Goal: Task Accomplishment & Management: Manage account settings

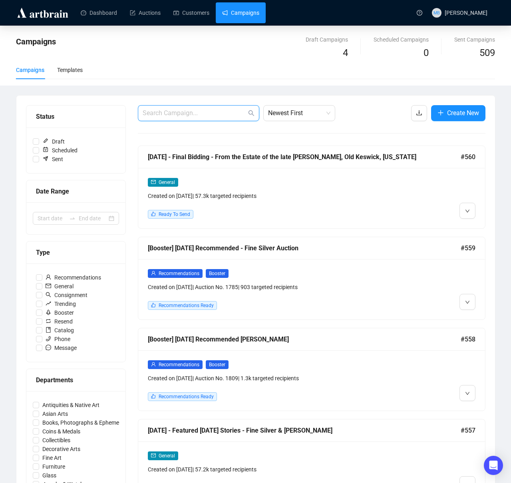
click at [197, 112] on input "text" at bounding box center [195, 113] width 104 height 10
type input "final bidding"
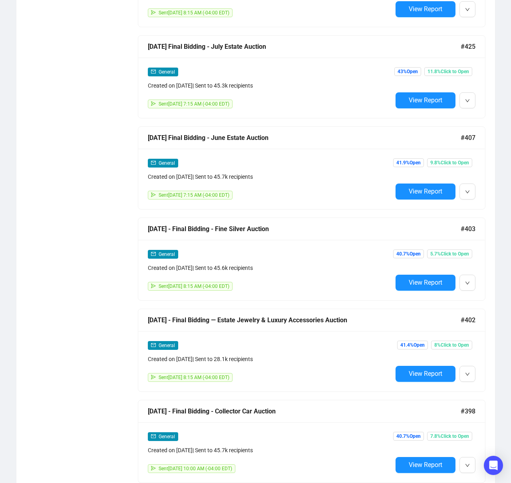
scroll to position [1838, 0]
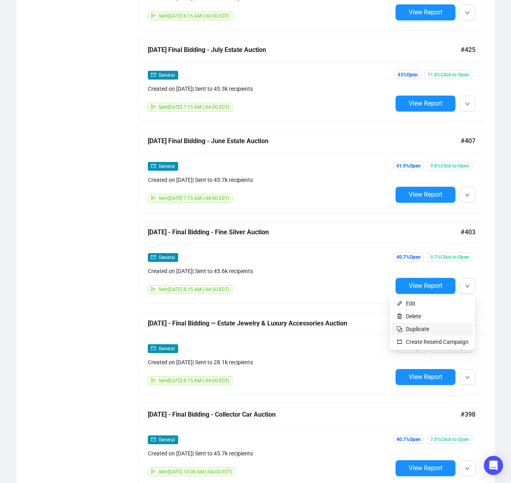
click at [421, 328] on span "Duplicate" at bounding box center [417, 329] width 23 height 6
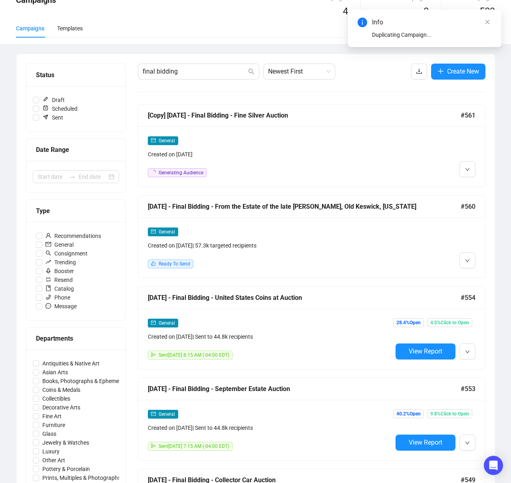
scroll to position [0, 0]
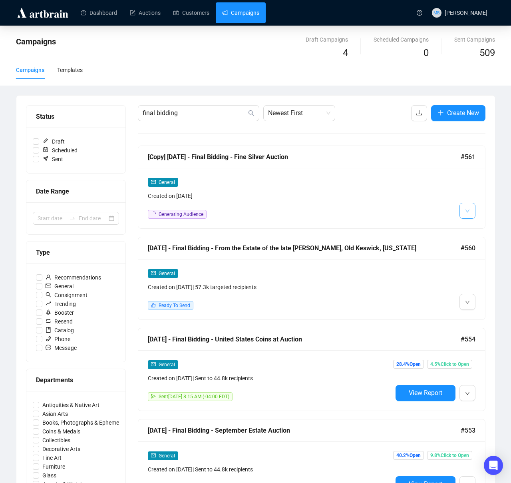
click at [467, 209] on icon "down" at bounding box center [467, 211] width 5 height 5
drag, startPoint x: 467, startPoint y: 209, endPoint x: 469, endPoint y: 213, distance: 5.2
click at [467, 209] on icon "down" at bounding box center [467, 211] width 5 height 5
click at [476, 230] on span "Edit" at bounding box center [480, 228] width 10 height 6
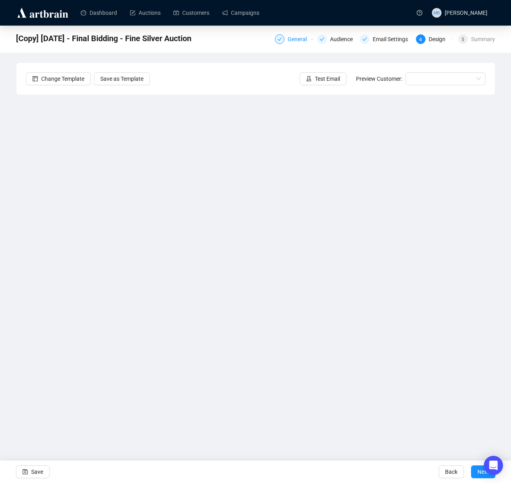
click at [290, 38] on div "General" at bounding box center [300, 39] width 24 height 10
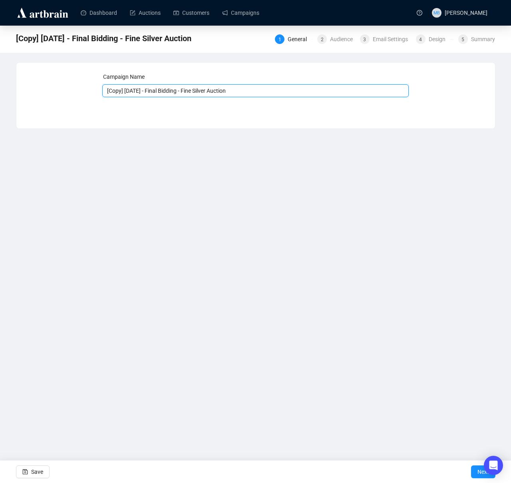
drag, startPoint x: 147, startPoint y: 91, endPoint x: 92, endPoint y: 91, distance: 55.1
click at [92, 91] on div "Campaign Name [Copy] 6-20-25 - Final Bidding - Fine Silver Auction Save Next" at bounding box center [255, 89] width 459 height 34
type input "[DATE] - Final Bidding - Fine Silver Auction"
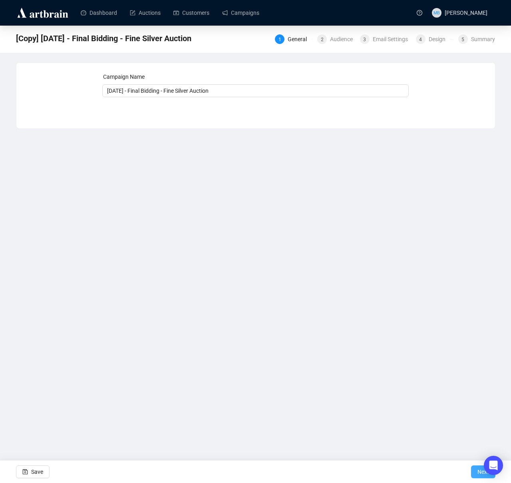
click at [473, 473] on button "Next" at bounding box center [483, 471] width 24 height 13
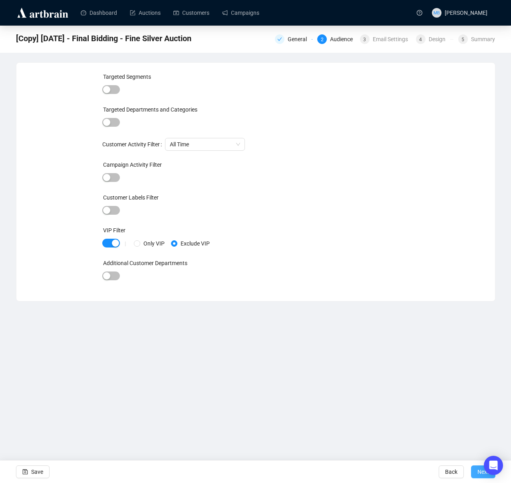
click at [477, 473] on span "Next" at bounding box center [483, 471] width 12 height 22
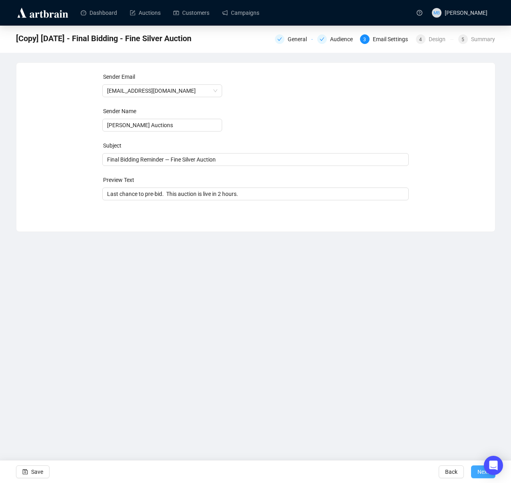
click at [477, 472] on span "Next" at bounding box center [483, 471] width 12 height 22
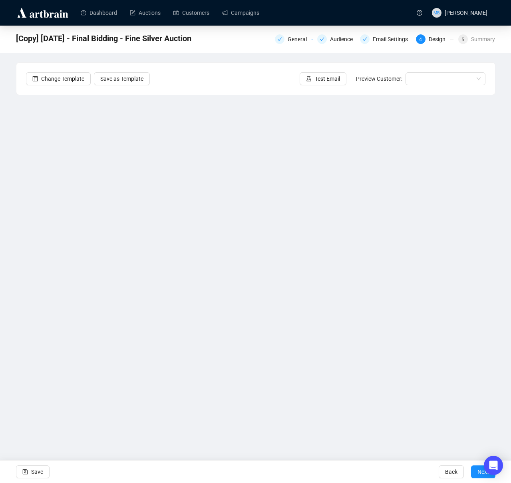
click at [501, 218] on div "[Copy] 6-20-25 - Final Bidding - Fine Silver Auction General Audience Email Set…" at bounding box center [255, 210] width 511 height 369
click at [502, 348] on div "[Copy] 6-20-25 - Final Bidding - Fine Silver Auction General Audience Email Set…" at bounding box center [255, 210] width 511 height 369
drag, startPoint x: 503, startPoint y: 307, endPoint x: 499, endPoint y: 307, distance: 4.0
click at [503, 307] on div "[Copy] 6-20-25 - Final Bidding - Fine Silver Auction General Audience Email Set…" at bounding box center [255, 210] width 511 height 369
click at [501, 316] on div "[Copy] 6-20-25 - Final Bidding - Fine Silver Auction General Audience Email Set…" at bounding box center [255, 210] width 511 height 369
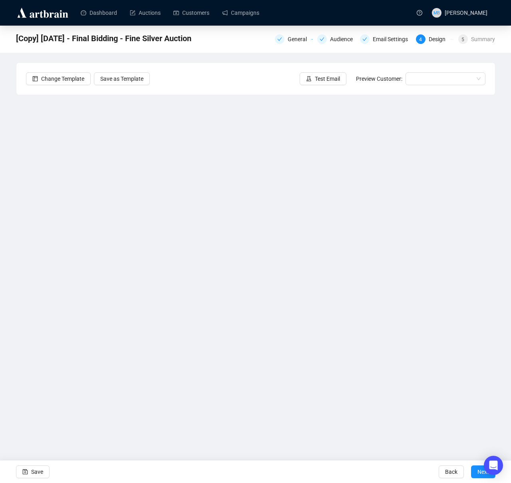
click at [503, 296] on div "[Copy] 6-20-25 - Final Bidding - Fine Silver Auction General Audience Email Set…" at bounding box center [255, 210] width 511 height 369
click at [501, 238] on div "[Copy] 6-20-25 - Final Bidding - Fine Silver Auction General Audience Email Set…" at bounding box center [255, 210] width 511 height 369
click at [501, 318] on div "[Copy] 6-20-25 - Final Bidding - Fine Silver Auction General Audience Email Set…" at bounding box center [255, 210] width 511 height 369
click at [503, 280] on div "[Copy] 6-20-25 - Final Bidding - Fine Silver Auction General Audience Email Set…" at bounding box center [255, 210] width 511 height 369
click at [28, 470] on button "Save" at bounding box center [33, 471] width 34 height 13
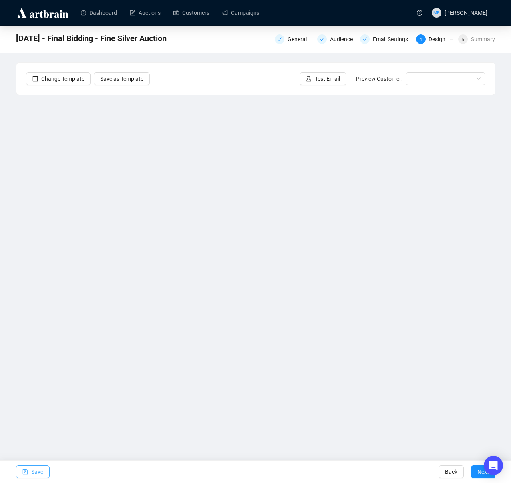
click at [31, 476] on span "Save" at bounding box center [37, 471] width 12 height 22
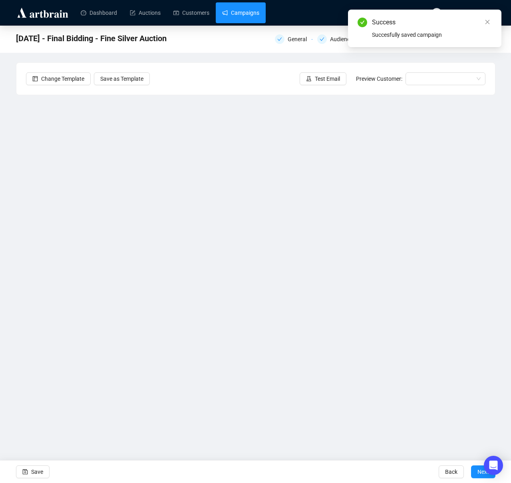
click at [243, 14] on link "Campaigns" at bounding box center [240, 12] width 37 height 21
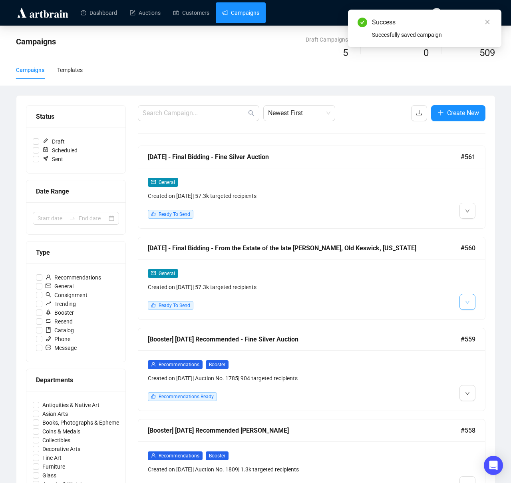
click at [460, 301] on button "button" at bounding box center [467, 302] width 16 height 16
click at [481, 316] on span "Edit" at bounding box center [480, 319] width 10 height 6
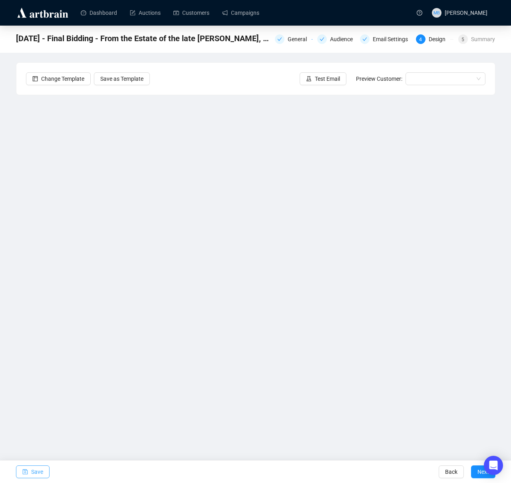
click at [29, 468] on button "Save" at bounding box center [33, 471] width 34 height 13
drag, startPoint x: 249, startPoint y: 16, endPoint x: 240, endPoint y: 16, distance: 8.4
click at [249, 16] on link "Campaigns" at bounding box center [240, 12] width 37 height 21
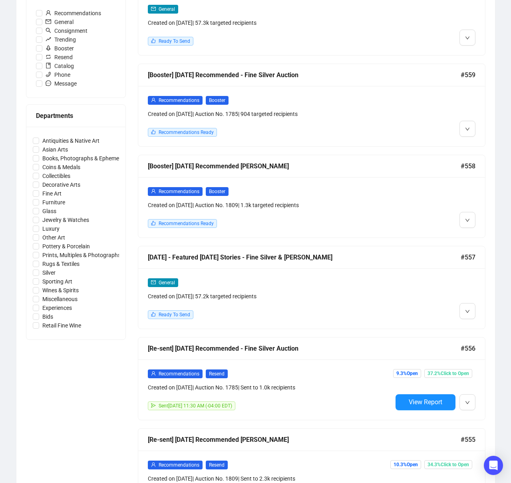
scroll to position [268, 0]
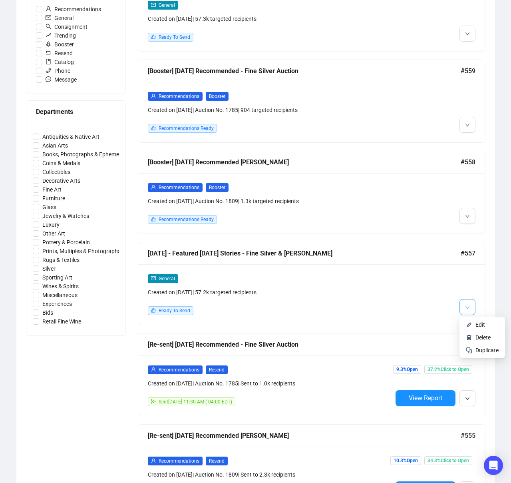
click at [473, 308] on button "button" at bounding box center [467, 307] width 16 height 16
click at [476, 323] on span "Edit" at bounding box center [480, 324] width 10 height 6
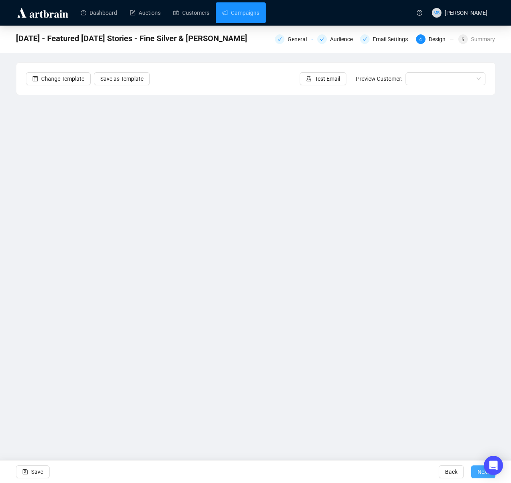
click at [475, 472] on button "Next" at bounding box center [483, 471] width 24 height 13
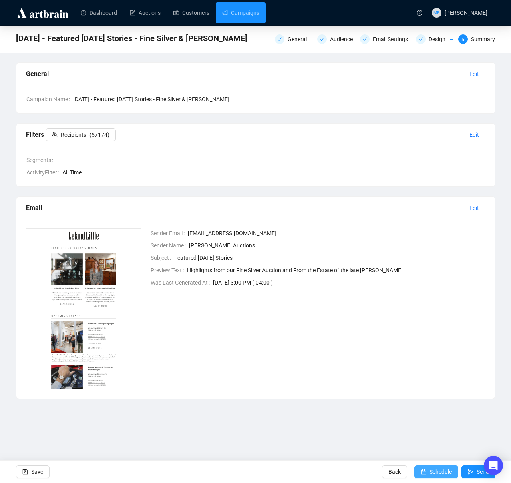
click at [429, 471] on span "Schedule" at bounding box center [440, 471] width 22 height 22
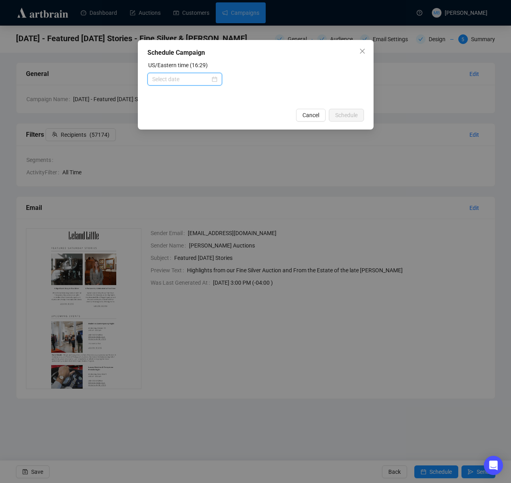
click at [180, 81] on input at bounding box center [181, 79] width 58 height 9
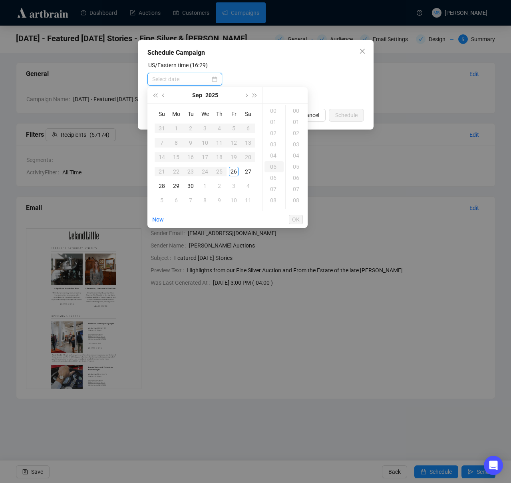
type input "2025-09-26 05:00"
drag, startPoint x: 249, startPoint y: 169, endPoint x: 250, endPoint y: 165, distance: 4.2
click at [248, 169] on div "27" at bounding box center [248, 172] width 10 height 10
click at [274, 199] on div "08" at bounding box center [273, 200] width 19 height 11
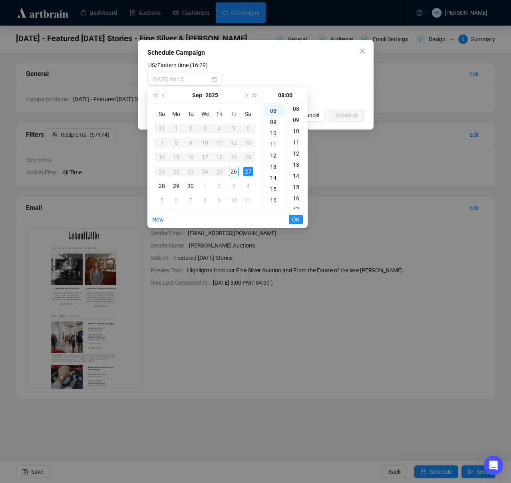
drag, startPoint x: 297, startPoint y: 188, endPoint x: 301, endPoint y: 178, distance: 10.8
click at [297, 187] on div "15" at bounding box center [296, 186] width 19 height 11
type input "2025-09-27 08:15"
click at [295, 218] on span "OK" at bounding box center [296, 219] width 8 height 15
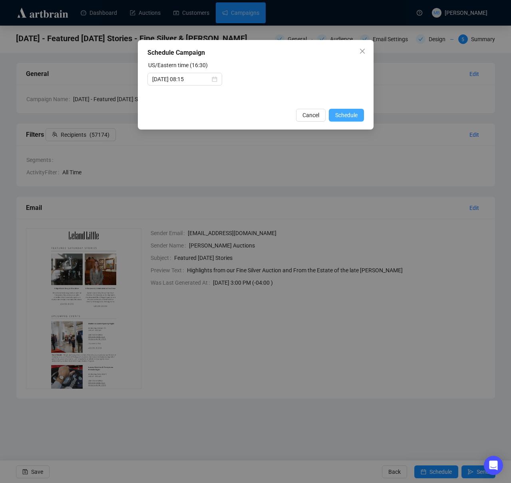
click at [336, 115] on span "Schedule" at bounding box center [346, 115] width 22 height 9
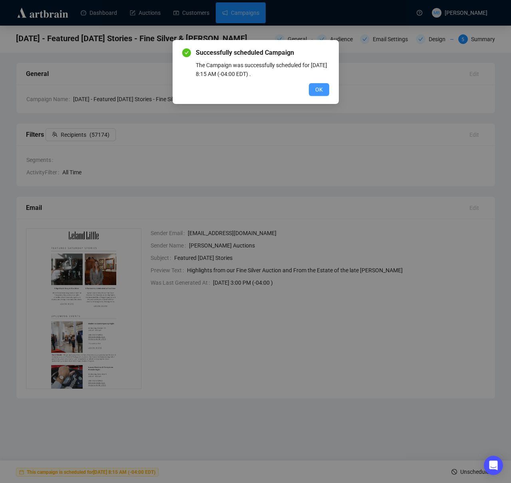
click at [318, 89] on span "OK" at bounding box center [319, 89] width 8 height 9
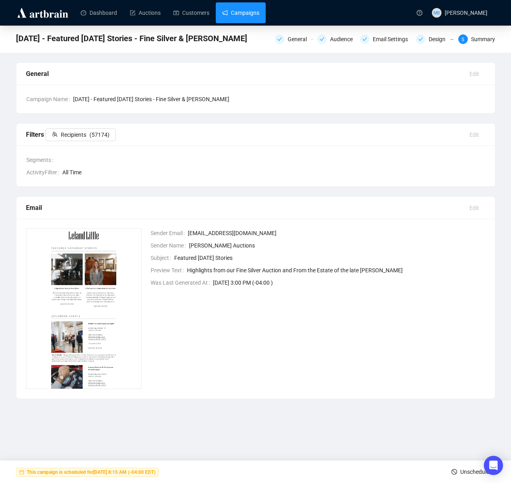
click at [254, 15] on link "Campaigns" at bounding box center [240, 12] width 37 height 21
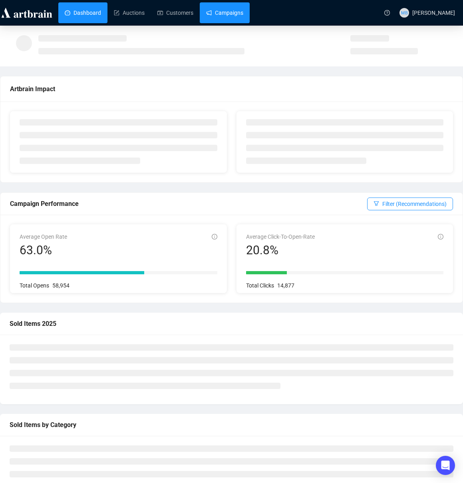
click at [227, 14] on link "Campaigns" at bounding box center [224, 12] width 37 height 21
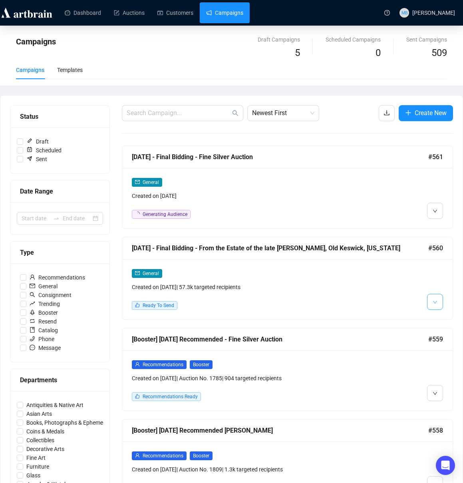
click at [439, 306] on button "button" at bounding box center [435, 302] width 16 height 16
click at [417, 318] on span "Edit" at bounding box center [418, 319] width 10 height 6
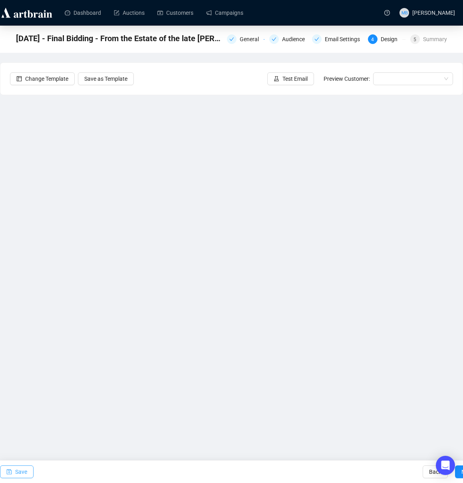
click at [19, 473] on span "Save" at bounding box center [21, 471] width 12 height 22
